Goal: Task Accomplishment & Management: Use online tool/utility

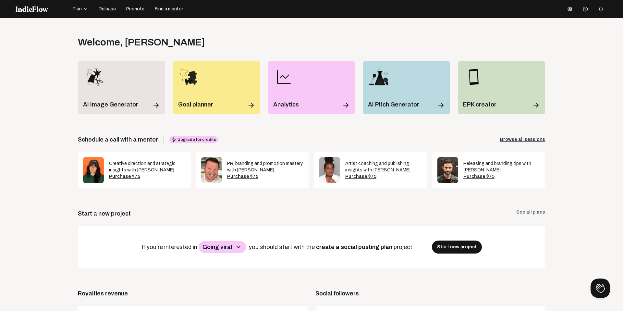
click at [104, 11] on span "Release" at bounding box center [107, 9] width 17 height 6
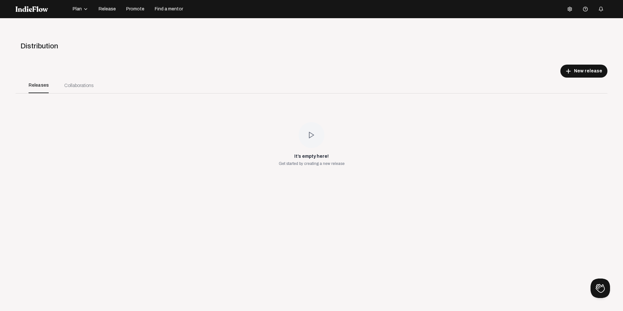
click at [89, 9] on button "Plan" at bounding box center [80, 9] width 23 height 10
click at [88, 12] on div "Projects" at bounding box center [90, 12] width 38 height 12
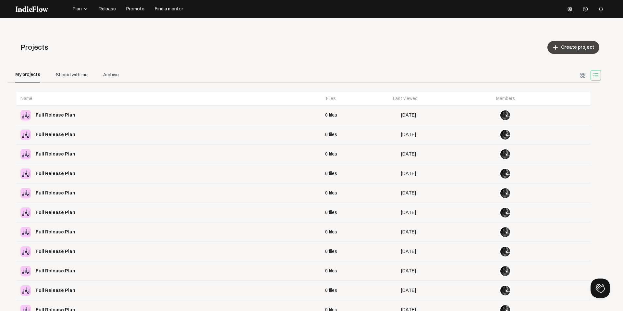
click at [580, 47] on span "Create project" at bounding box center [577, 47] width 33 height 6
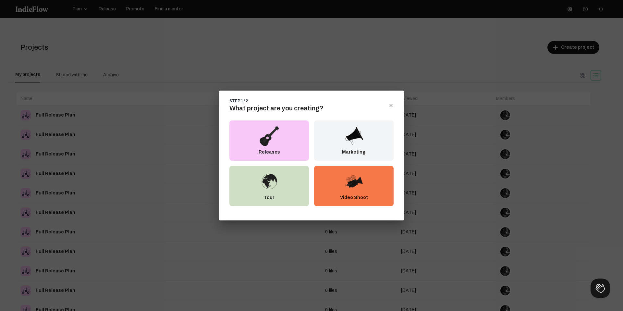
click at [280, 149] on div "Releases" at bounding box center [269, 140] width 80 height 40
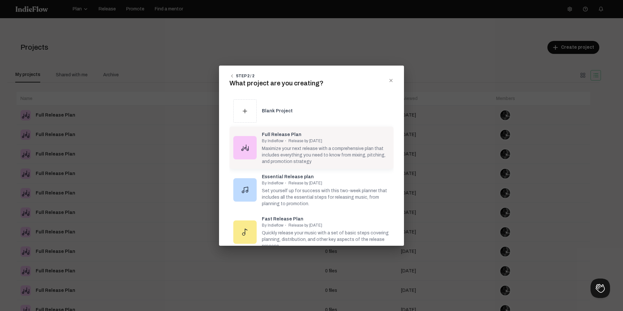
click at [270, 142] on span "By Indieflow" at bounding box center [273, 141] width 22 height 5
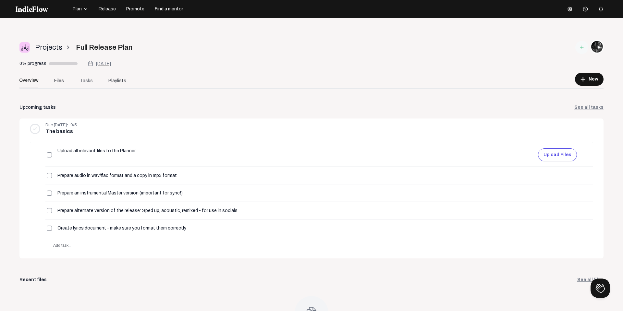
click at [84, 80] on span "Tasks" at bounding box center [86, 80] width 13 height 7
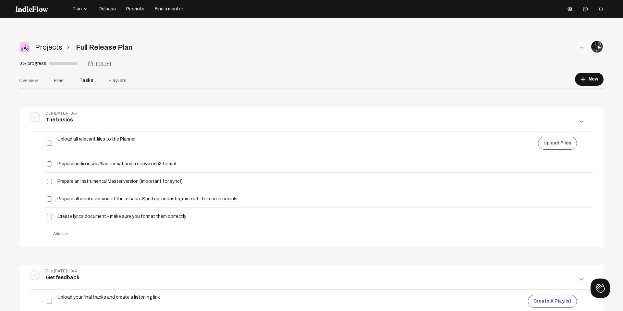
click at [38, 81] on span "Overview" at bounding box center [28, 80] width 19 height 7
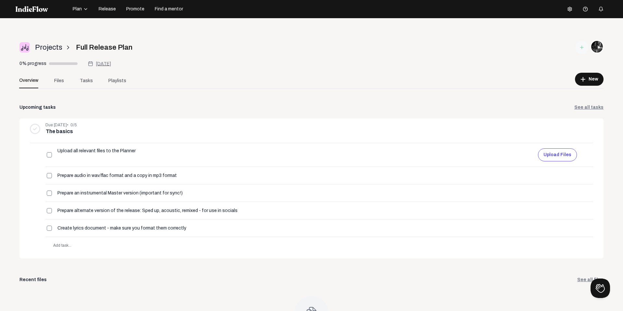
click at [102, 64] on span "[DATE]" at bounding box center [103, 63] width 15 height 5
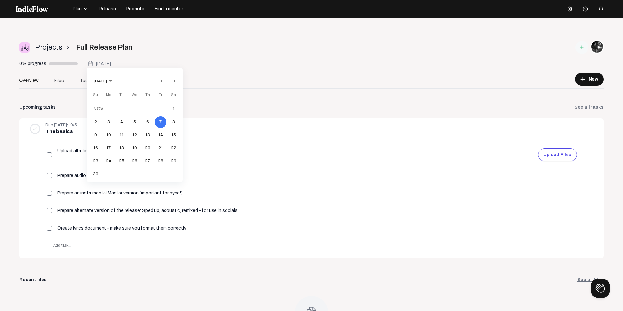
click at [285, 83] on div at bounding box center [311, 155] width 623 height 311
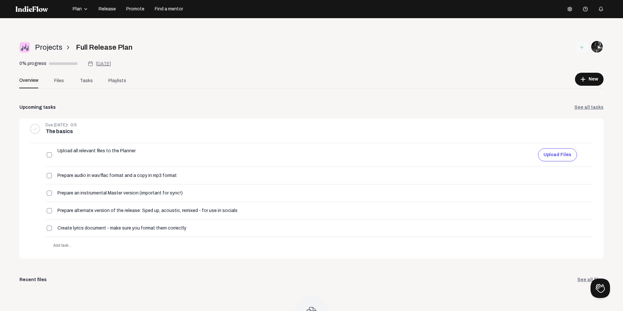
click at [581, 46] on icon at bounding box center [581, 47] width 5 height 5
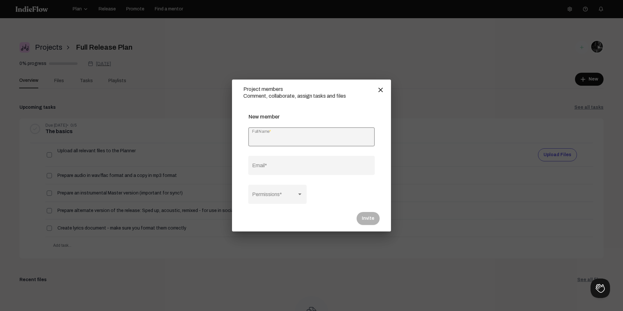
click at [429, 48] on div at bounding box center [311, 155] width 623 height 311
